Goal: Task Accomplishment & Management: Use online tool/utility

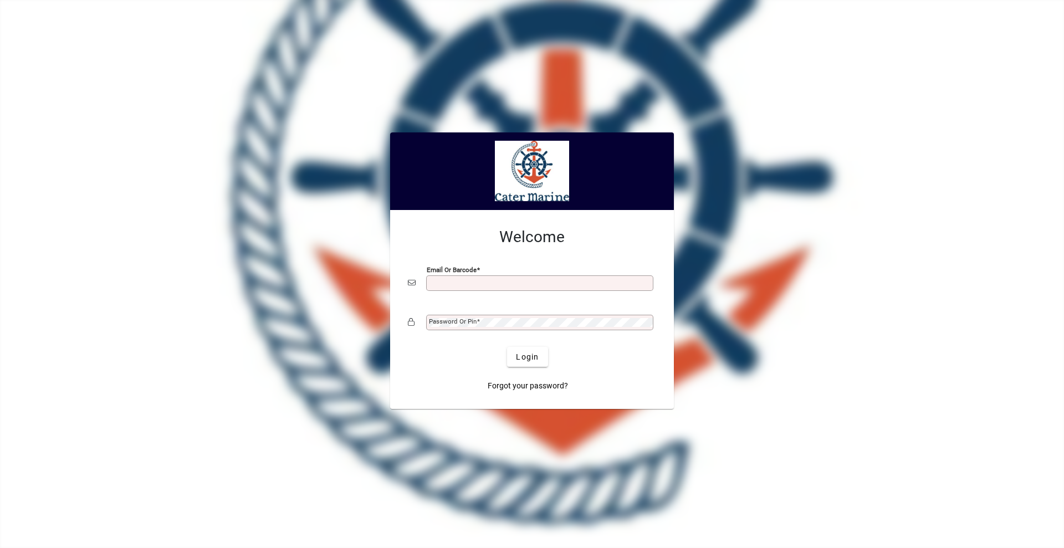
click at [498, 286] on input "Email or Barcode" at bounding box center [541, 283] width 224 height 9
type input "**********"
click at [507, 347] on button "Login" at bounding box center [527, 357] width 40 height 20
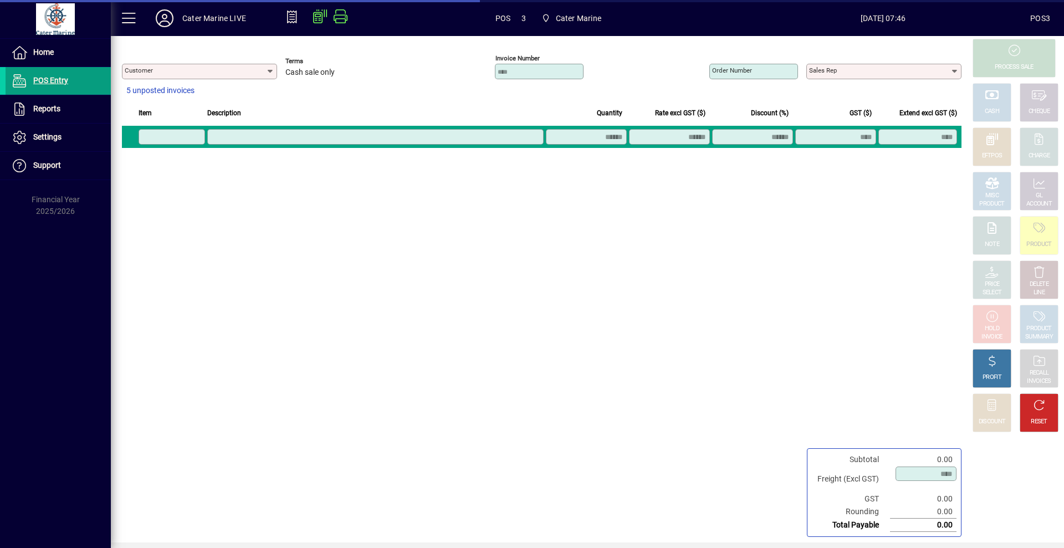
type input "**********"
